Goal: Task Accomplishment & Management: Use online tool/utility

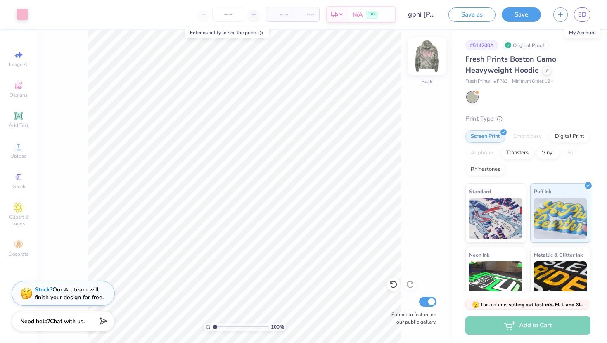
click at [427, 56] on img at bounding box center [426, 56] width 33 height 33
click at [427, 57] on img at bounding box center [426, 56] width 33 height 33
click at [427, 56] on img at bounding box center [426, 56] width 33 height 33
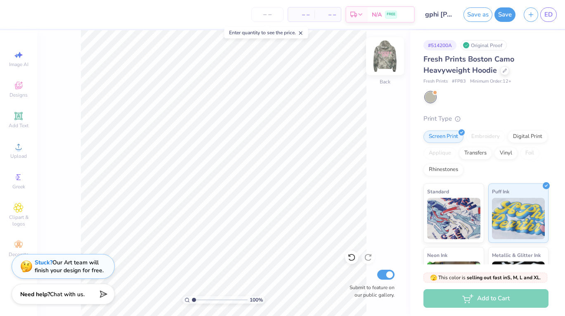
click at [389, 56] on img at bounding box center [385, 56] width 33 height 33
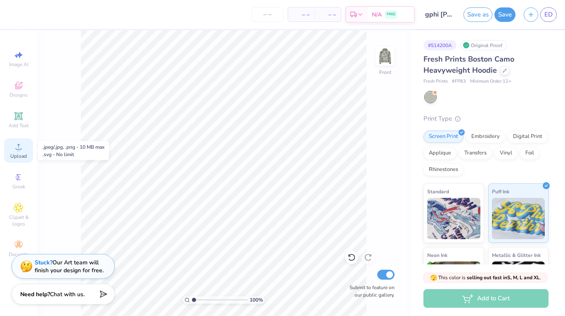
click at [18, 151] on circle at bounding box center [18, 149] width 5 height 5
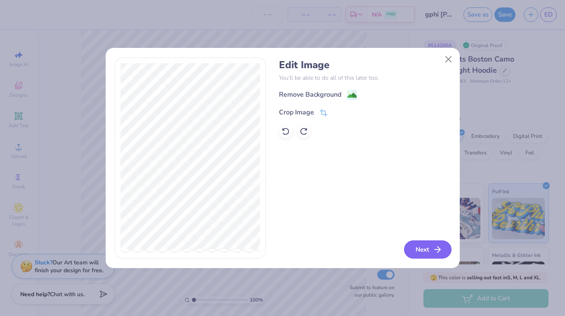
click at [421, 254] on button "Next" at bounding box center [427, 249] width 47 height 18
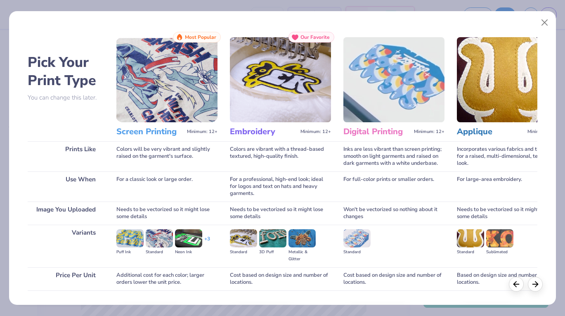
click at [153, 54] on img at bounding box center [166, 79] width 101 height 85
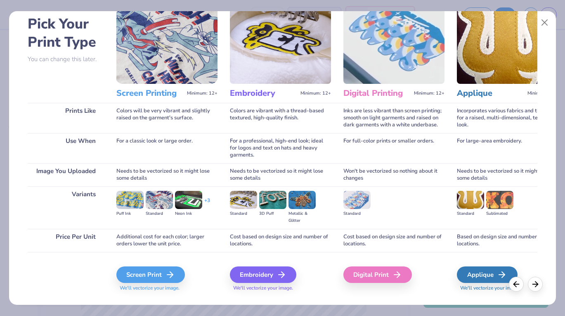
scroll to position [55, 0]
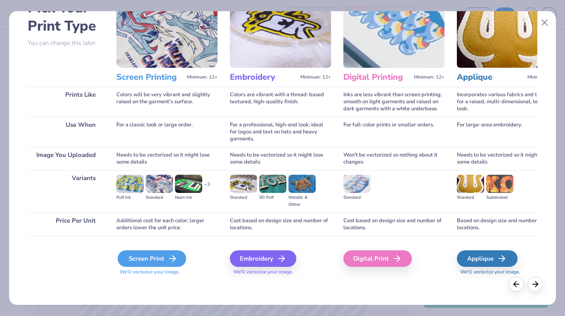
click at [160, 257] on div "Screen Print" at bounding box center [152, 258] width 69 height 17
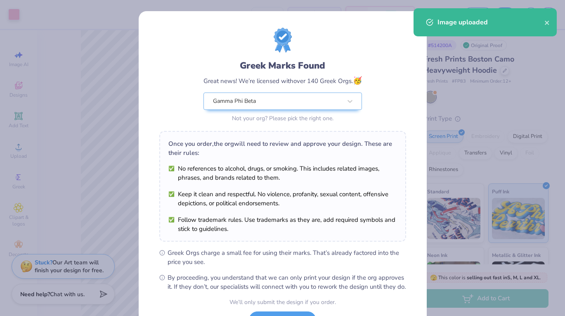
scroll to position [71, 0]
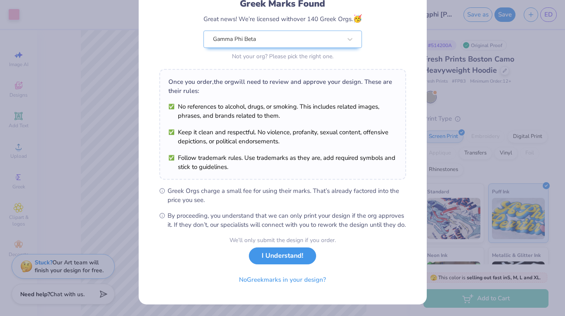
click at [279, 258] on button "I Understand!" at bounding box center [282, 255] width 67 height 17
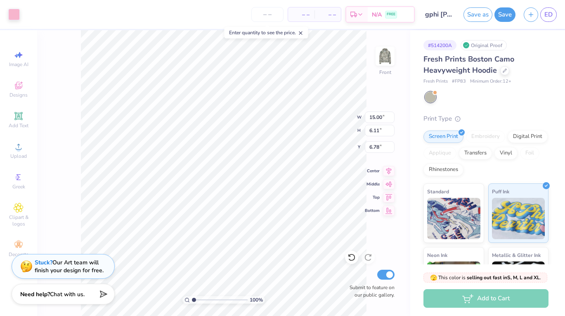
type input "6.75"
click at [391, 64] on img at bounding box center [385, 56] width 33 height 33
click at [18, 150] on circle at bounding box center [18, 149] width 5 height 5
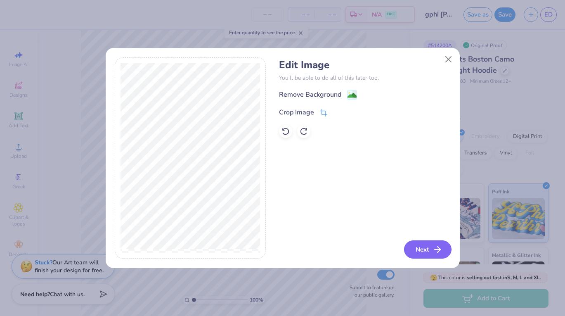
click at [439, 251] on polyline "button" at bounding box center [439, 249] width 3 height 6
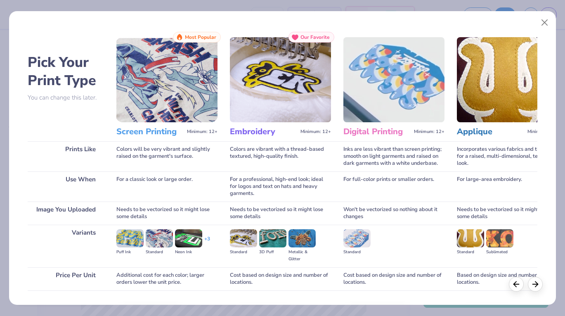
scroll to position [55, 0]
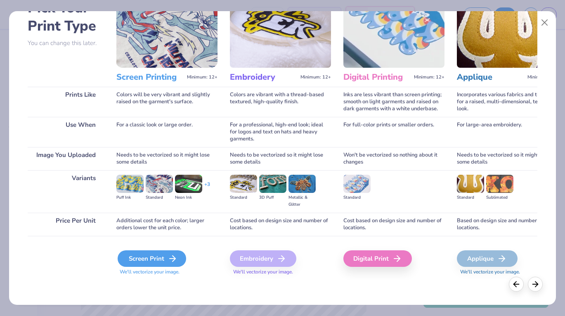
click at [163, 256] on div "Screen Print" at bounding box center [152, 258] width 69 height 17
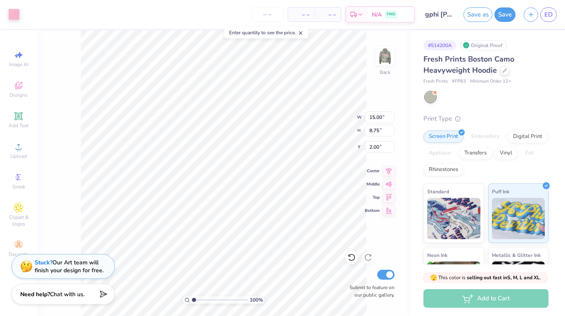
type input "9.16"
type input "5.35"
type input "2.17"
type input "7.97"
type input "4.65"
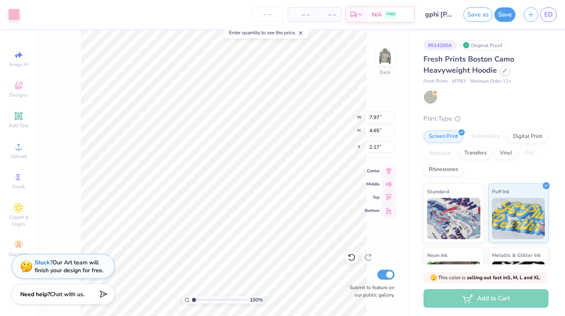
type input "3.00"
click at [386, 53] on img at bounding box center [385, 56] width 33 height 33
click at [386, 54] on img at bounding box center [385, 56] width 33 height 33
click at [21, 148] on icon at bounding box center [19, 147] width 10 height 10
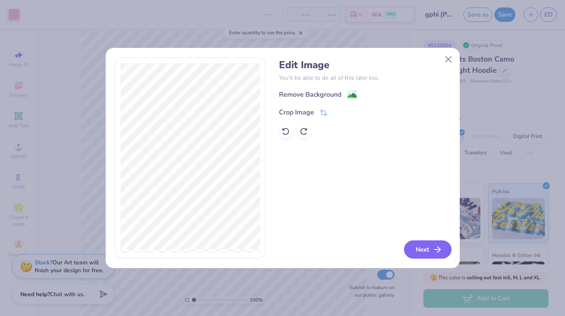
click at [429, 257] on button "Next" at bounding box center [427, 249] width 47 height 18
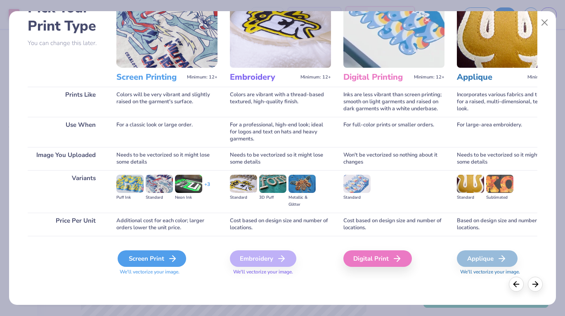
click at [145, 258] on div "Screen Print" at bounding box center [152, 258] width 69 height 17
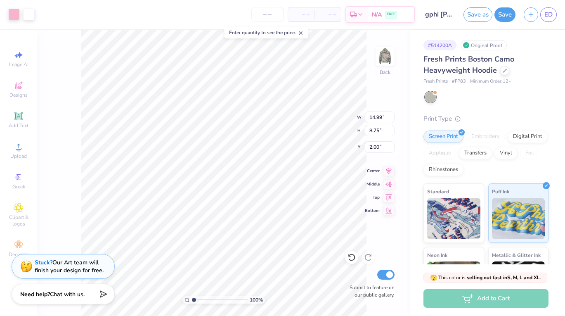
type input "8.01"
type input "4.68"
type input "3.00"
click at [29, 17] on div at bounding box center [29, 14] width 12 height 12
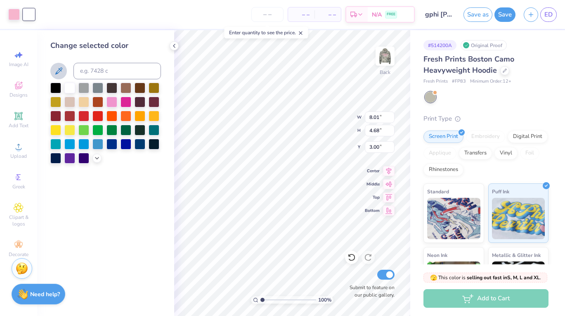
click at [63, 71] on icon at bounding box center [59, 71] width 10 height 10
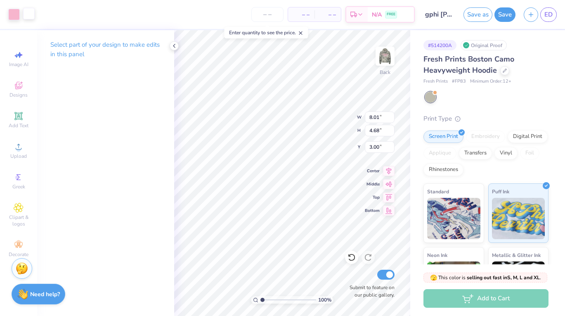
click at [28, 17] on div at bounding box center [29, 14] width 12 height 12
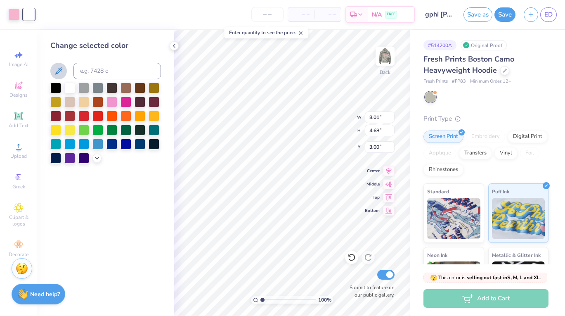
click at [62, 70] on icon at bounding box center [59, 71] width 10 height 10
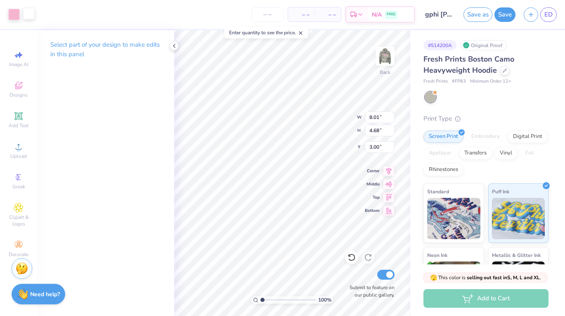
click at [24, 12] on div at bounding box center [29, 14] width 12 height 12
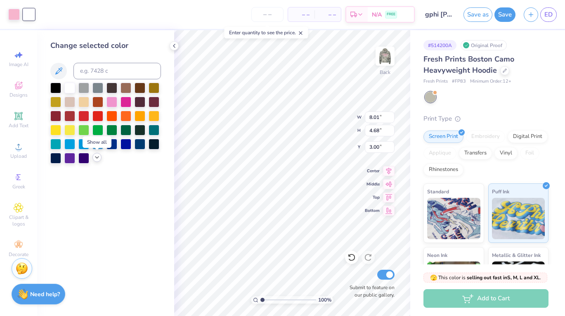
click at [94, 159] on icon at bounding box center [97, 157] width 7 height 7
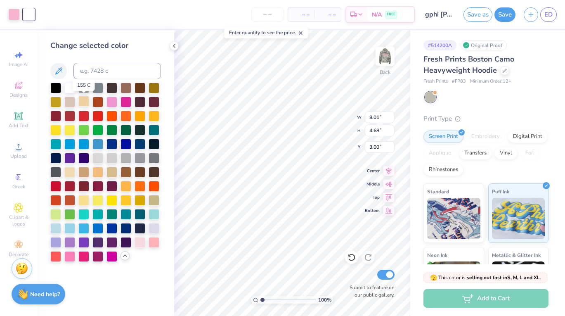
click at [85, 102] on div at bounding box center [83, 101] width 11 height 11
click at [124, 157] on div at bounding box center [126, 157] width 11 height 11
click at [107, 156] on div at bounding box center [112, 157] width 11 height 11
click at [97, 156] on div at bounding box center [97, 157] width 11 height 11
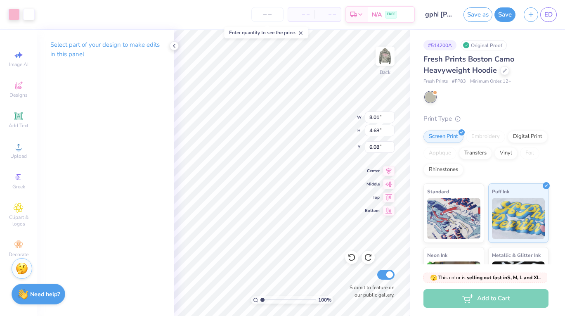
type input "6.08"
click at [429, 105] on div "Fresh Prints Boston Camo Heavyweight Hoodie Fresh Prints # FP83 Minimum Order: …" at bounding box center [486, 212] width 125 height 316
click at [429, 100] on div at bounding box center [430, 97] width 11 height 11
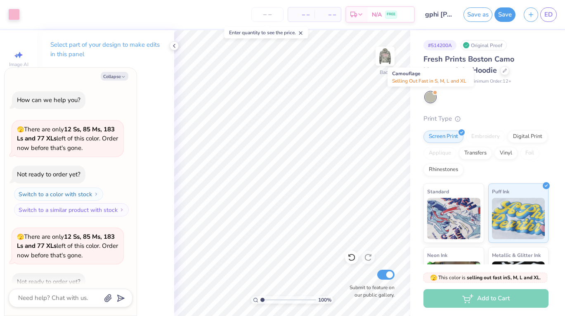
scroll to position [45, 0]
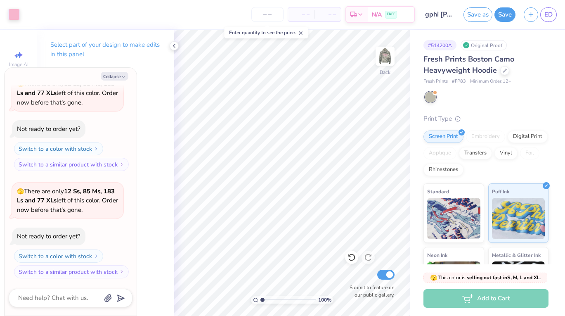
click at [451, 112] on div "Fresh Prints Boston Camo Heavyweight Hoodie Fresh Prints # FP83 Minimum Order: …" at bounding box center [486, 212] width 125 height 316
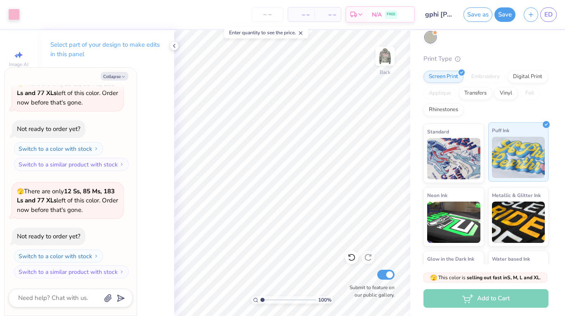
scroll to position [65, 0]
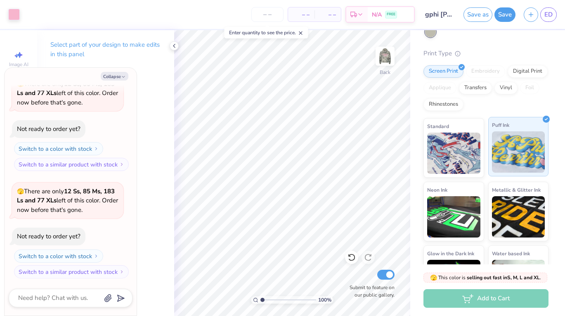
click at [506, 161] on img at bounding box center [518, 151] width 53 height 41
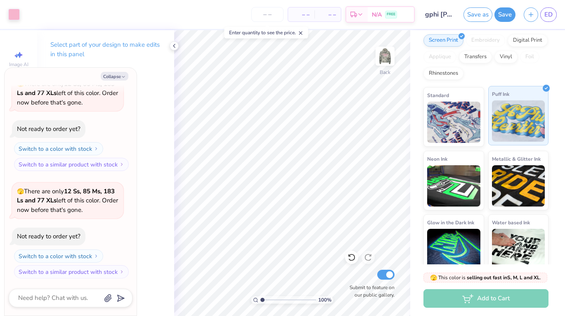
scroll to position [106, 0]
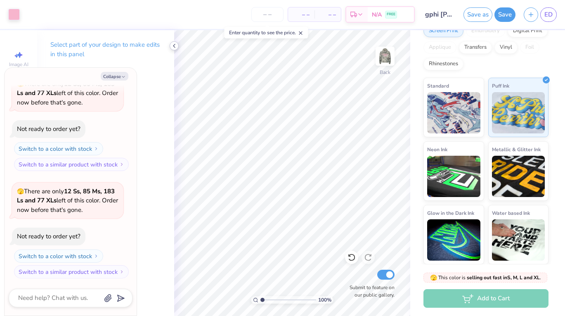
click at [173, 45] on icon at bounding box center [174, 46] width 7 height 7
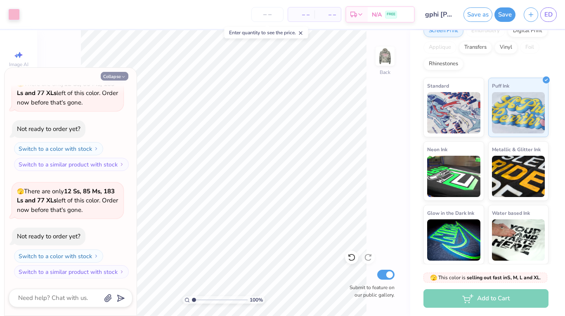
click at [121, 76] on icon "button" at bounding box center [123, 76] width 5 height 5
type textarea "x"
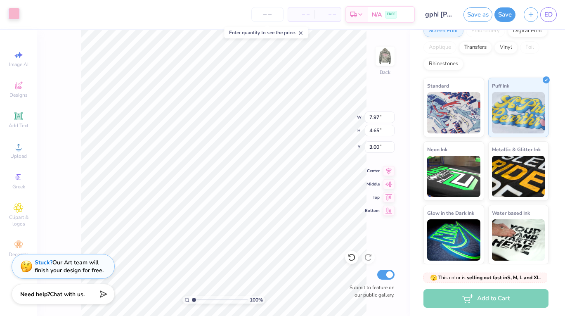
click at [14, 12] on div at bounding box center [14, 14] width 12 height 12
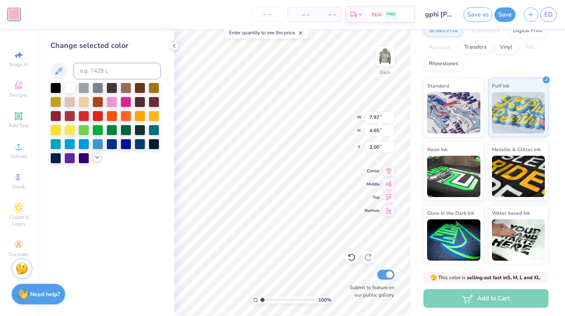
click at [97, 161] on div at bounding box center [96, 157] width 9 height 9
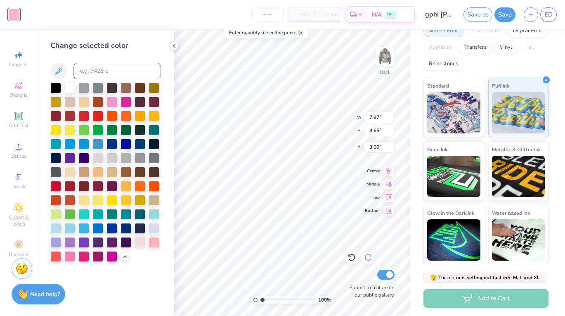
click at [138, 241] on div at bounding box center [140, 241] width 11 height 11
click at [158, 242] on div at bounding box center [154, 241] width 11 height 11
click at [142, 240] on div at bounding box center [140, 241] width 11 height 11
click at [71, 254] on div at bounding box center [69, 255] width 11 height 11
click at [141, 242] on div at bounding box center [140, 241] width 11 height 11
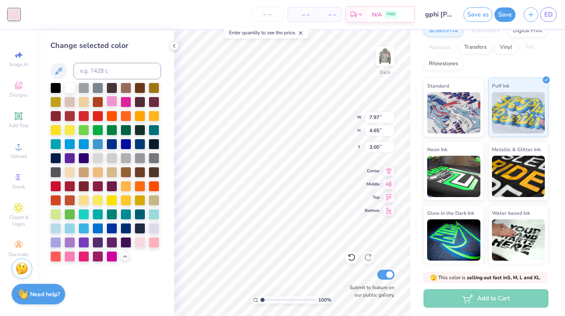
click at [111, 105] on div at bounding box center [112, 101] width 11 height 11
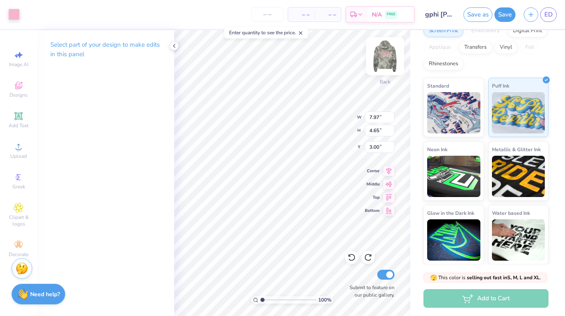
click at [386, 59] on img at bounding box center [385, 56] width 33 height 33
click at [15, 13] on div at bounding box center [14, 14] width 12 height 12
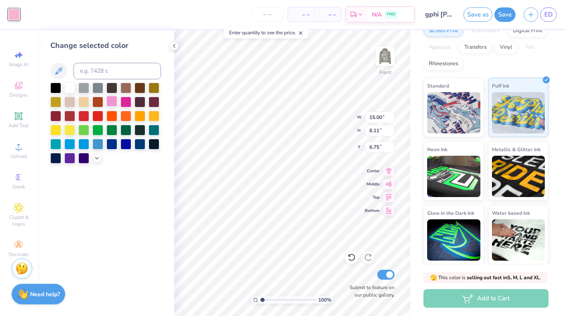
click at [111, 100] on div at bounding box center [112, 101] width 11 height 11
click at [97, 156] on icon at bounding box center [97, 157] width 7 height 7
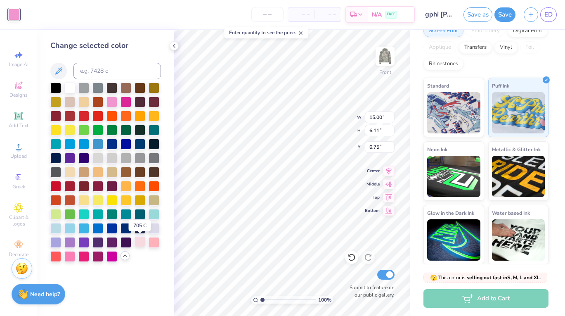
click at [137, 245] on div at bounding box center [140, 241] width 11 height 11
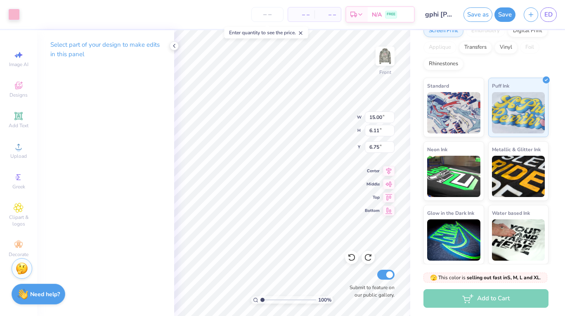
click at [143, 252] on div "Select part of your design to make edits in this panel" at bounding box center [105, 173] width 137 height 286
click at [390, 58] on img at bounding box center [385, 56] width 33 height 33
click at [501, 16] on button "Save" at bounding box center [505, 13] width 21 height 14
click at [501, 14] on button "Save" at bounding box center [505, 14] width 21 height 14
